Goal: Task Accomplishment & Management: Manage account settings

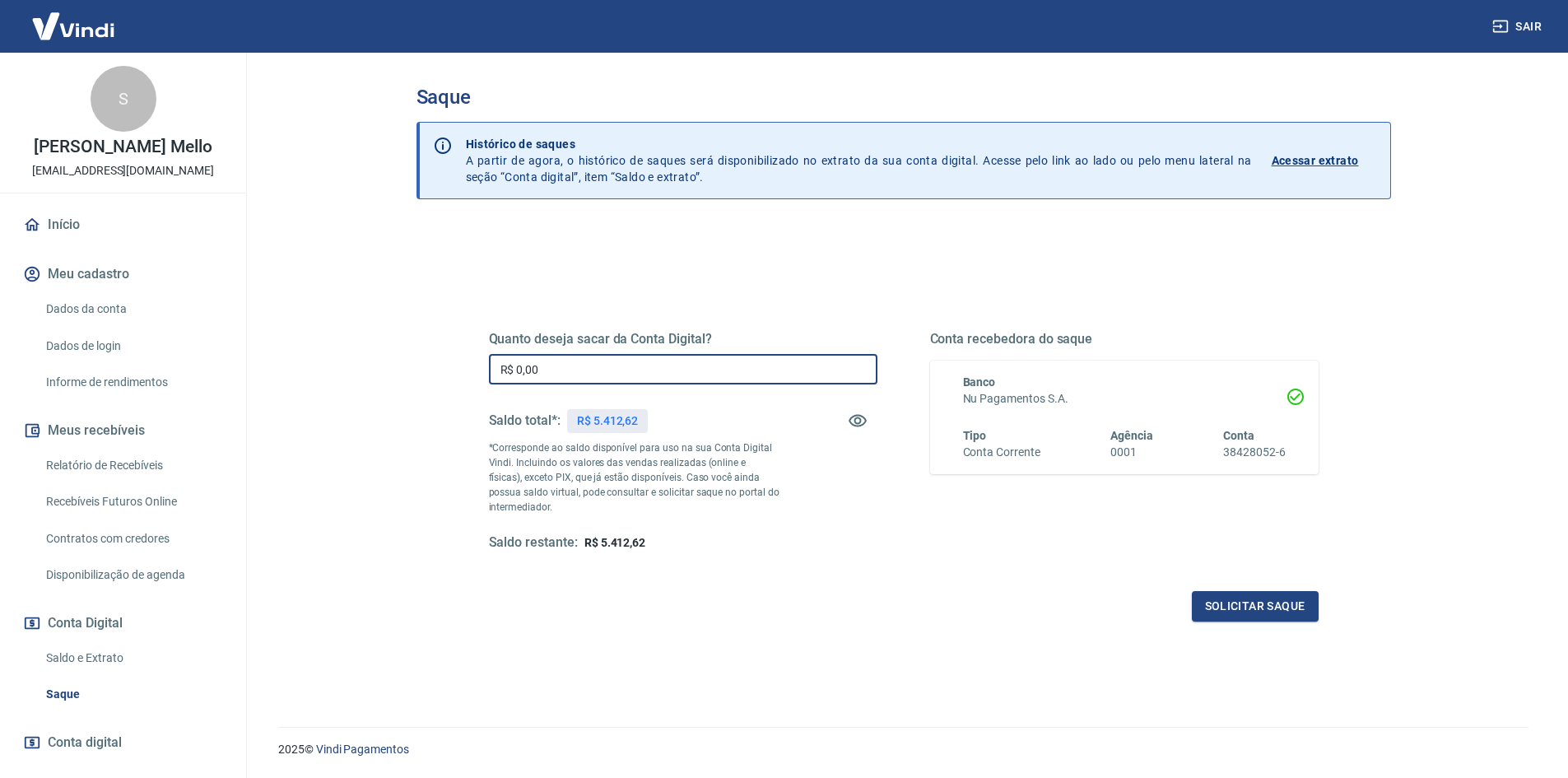
click at [594, 371] on input "R$ 0,00" at bounding box center [683, 369] width 388 height 31
type input "R$ 5.412,62"
click at [1245, 601] on button "Solicitar saque" at bounding box center [1254, 606] width 126 height 31
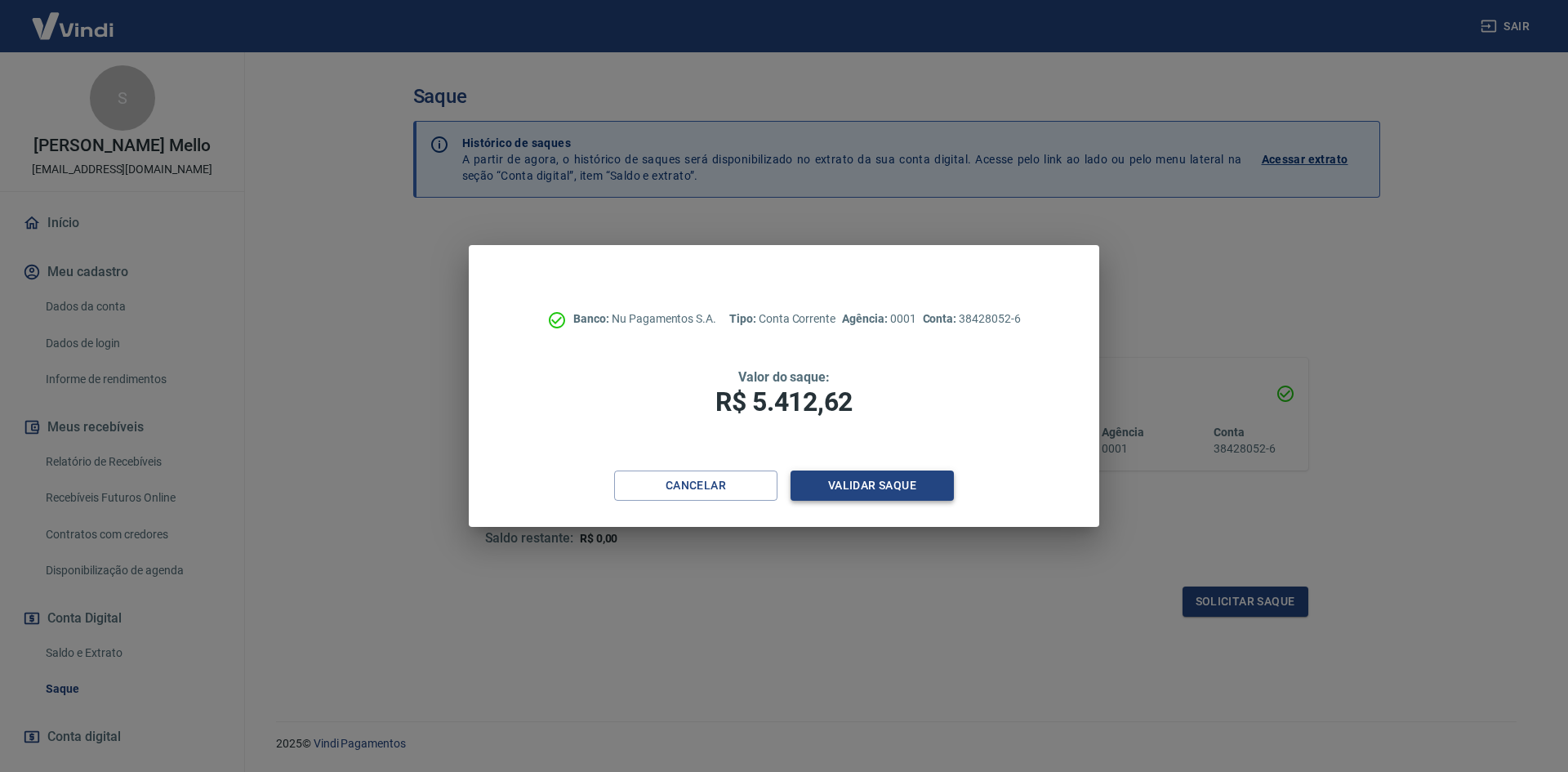
click at [882, 481] on button "Validar saque" at bounding box center [871, 485] width 163 height 31
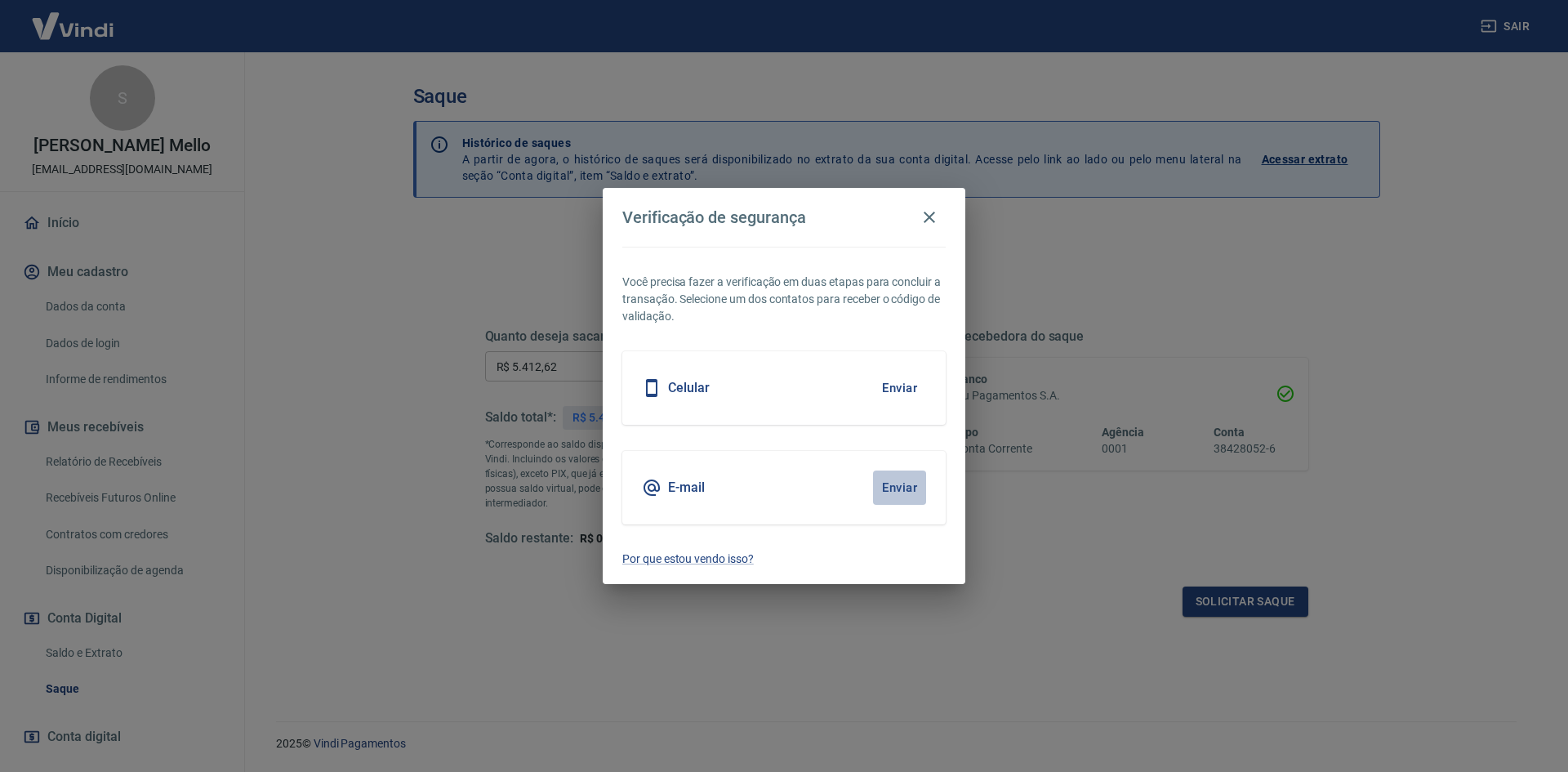
click at [882, 481] on button "Enviar" at bounding box center [900, 487] width 53 height 35
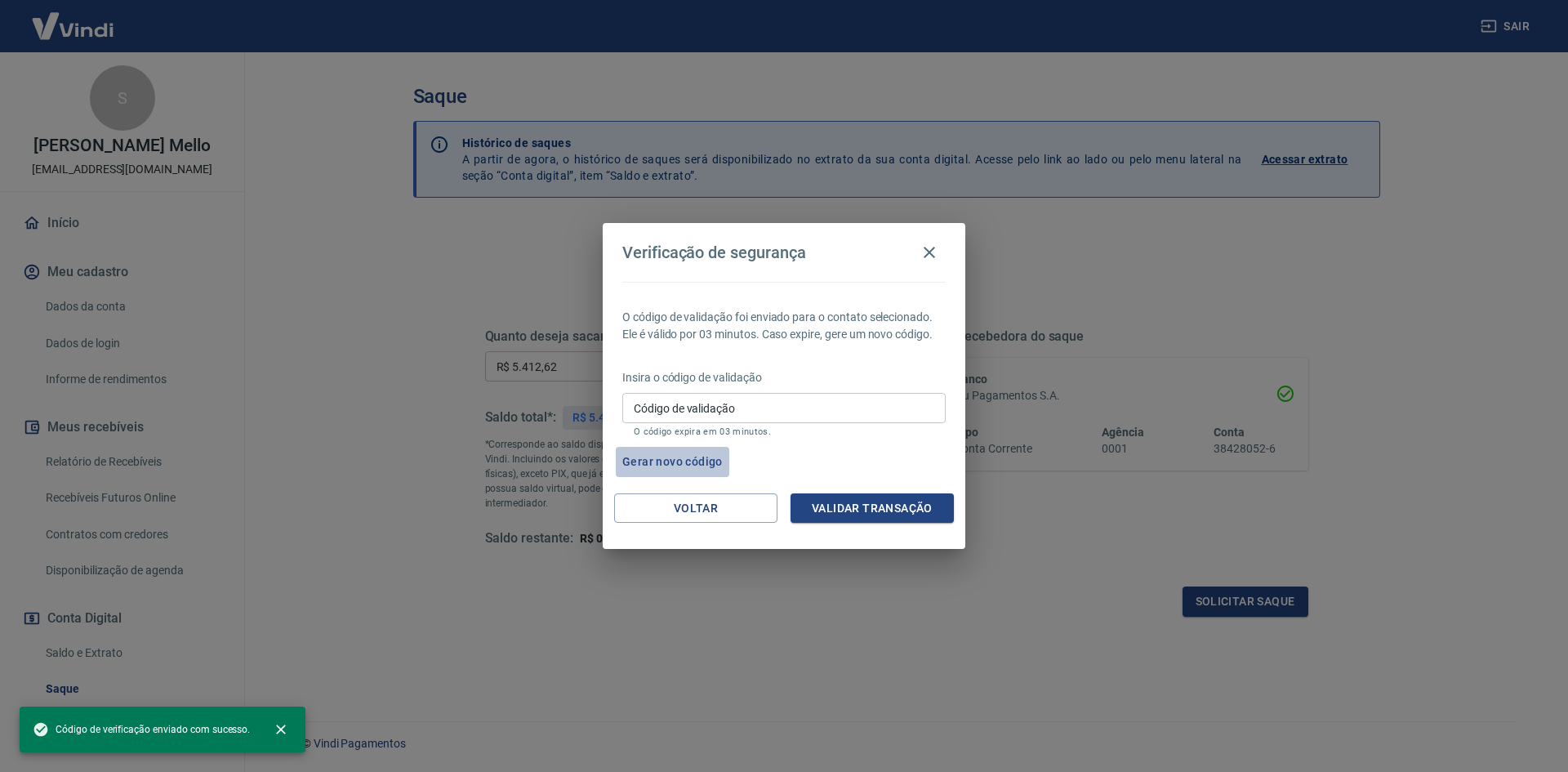
click at [692, 455] on button "Gerar novo código" at bounding box center [672, 462] width 114 height 31
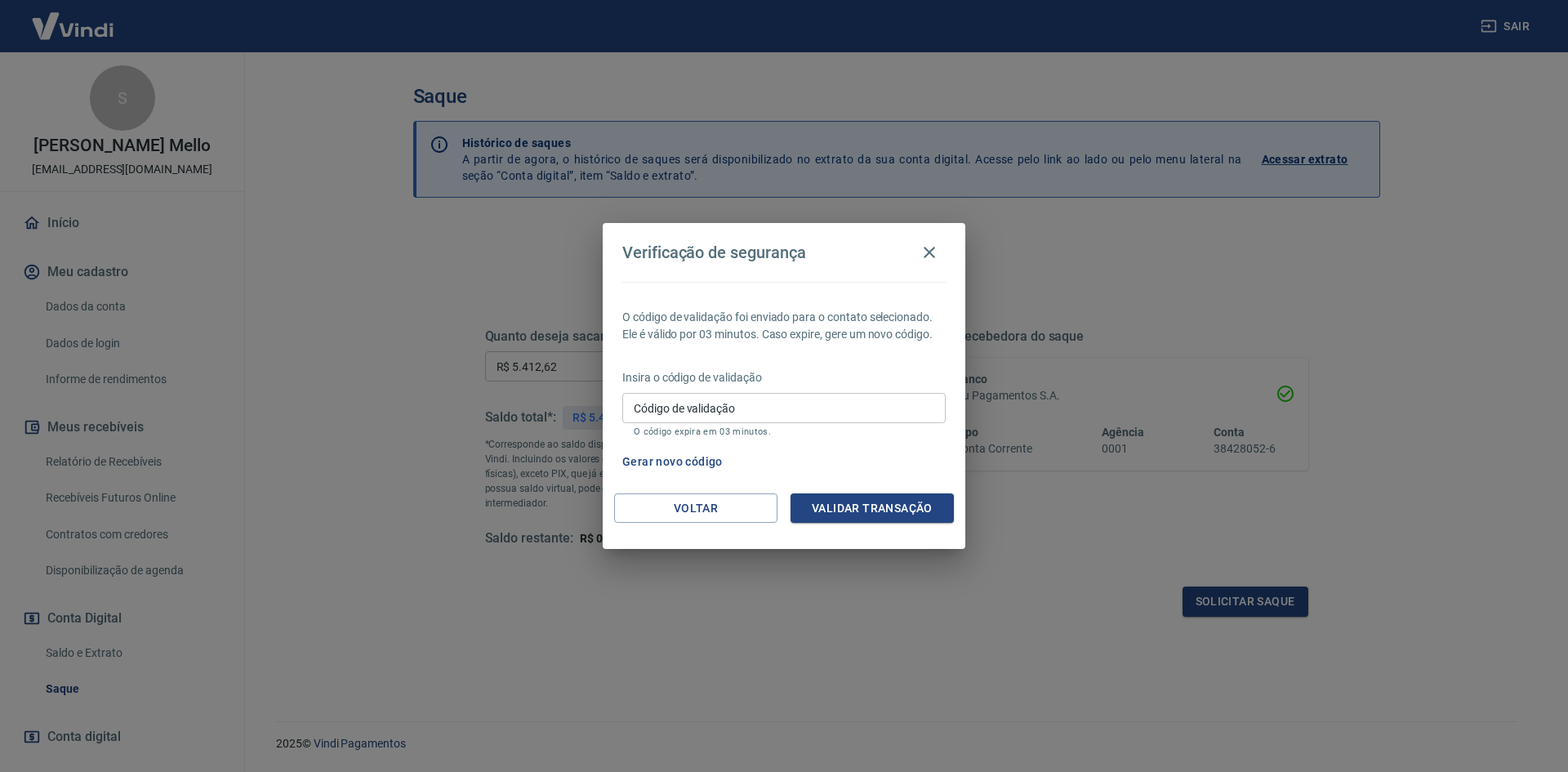
click at [786, 416] on input "Código de validação" at bounding box center [784, 408] width 323 height 31
type input "680069"
click at [838, 507] on button "Validar transação" at bounding box center [871, 508] width 163 height 31
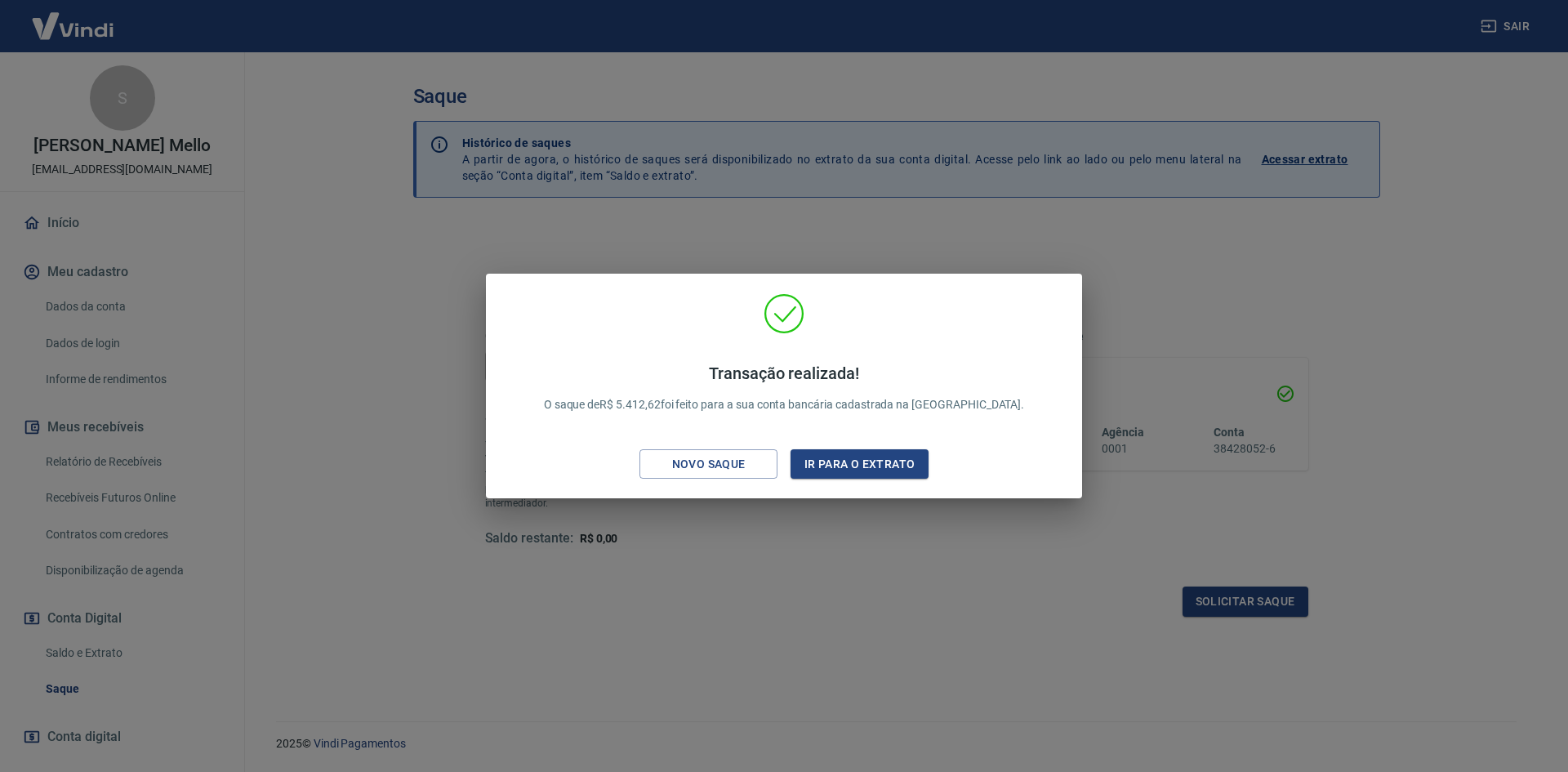
click at [1205, 266] on div "Transação realizada! O saque de R$ 5.412,62 foi feito para a sua conta bancária…" at bounding box center [784, 386] width 1568 height 772
